Goal: Transaction & Acquisition: Purchase product/service

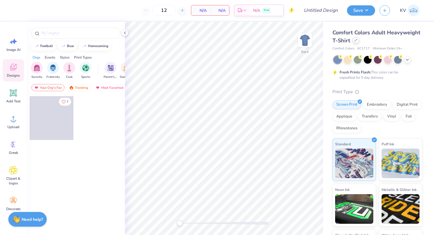
click at [354, 39] on icon at bounding box center [355, 40] width 3 height 3
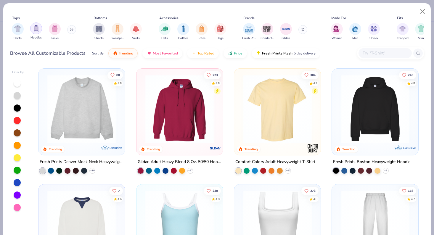
click at [38, 32] on div "filter for Hoodies" at bounding box center [36, 29] width 12 height 12
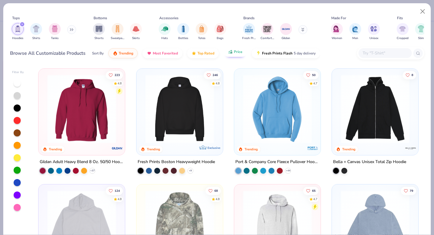
click at [232, 52] on button "Price" at bounding box center [235, 52] width 23 height 10
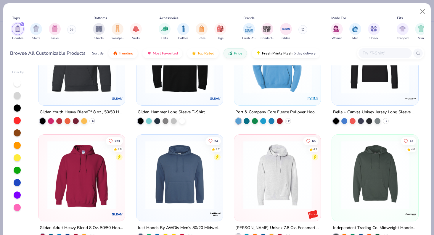
scroll to position [50, 0]
click at [204, 93] on img at bounding box center [179, 59] width 75 height 69
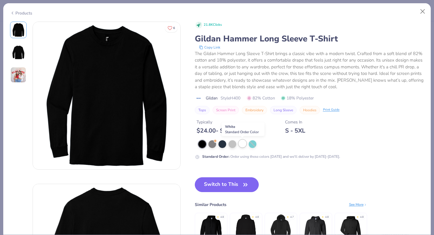
click at [242, 143] on div at bounding box center [243, 144] width 8 height 8
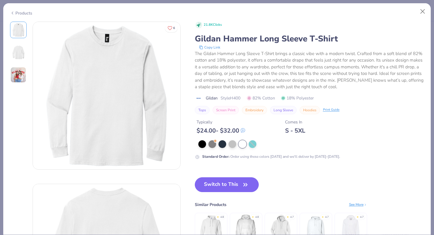
click at [19, 78] on img at bounding box center [18, 75] width 16 height 16
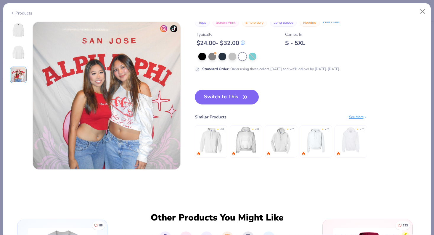
click at [22, 57] on img at bounding box center [18, 52] width 14 height 14
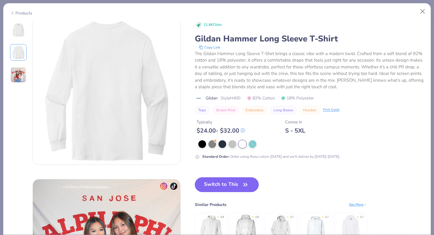
scroll to position [162, 0]
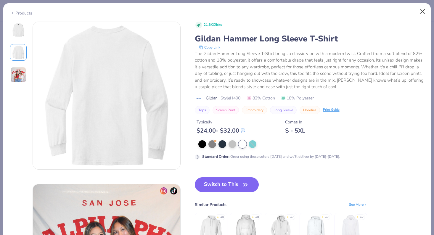
click at [425, 12] on button "Close" at bounding box center [422, 11] width 11 height 11
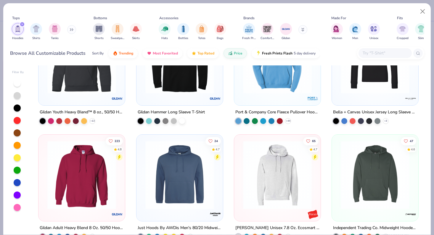
click at [376, 52] on input "text" at bounding box center [385, 53] width 46 height 7
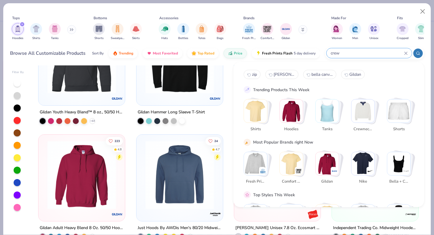
type input "crew"
